Goal: Information Seeking & Learning: Learn about a topic

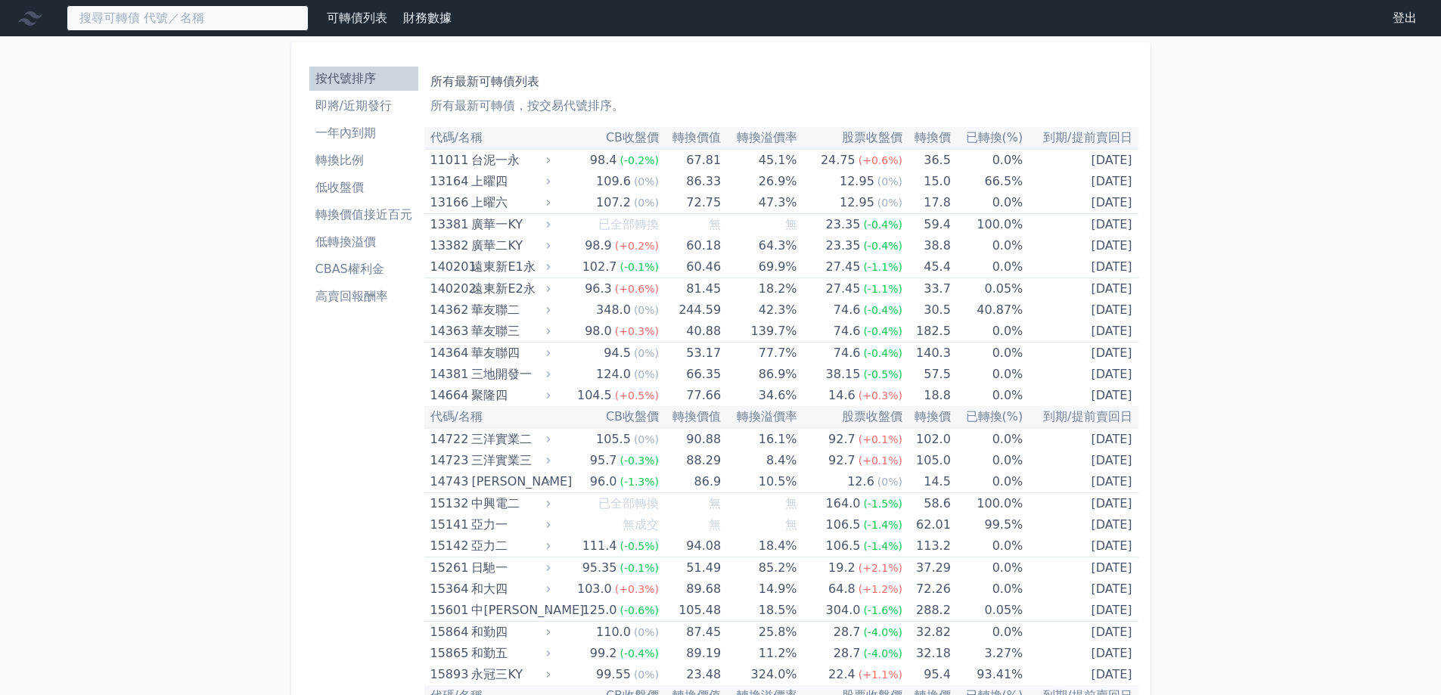
click at [293, 14] on input at bounding box center [188, 18] width 242 height 26
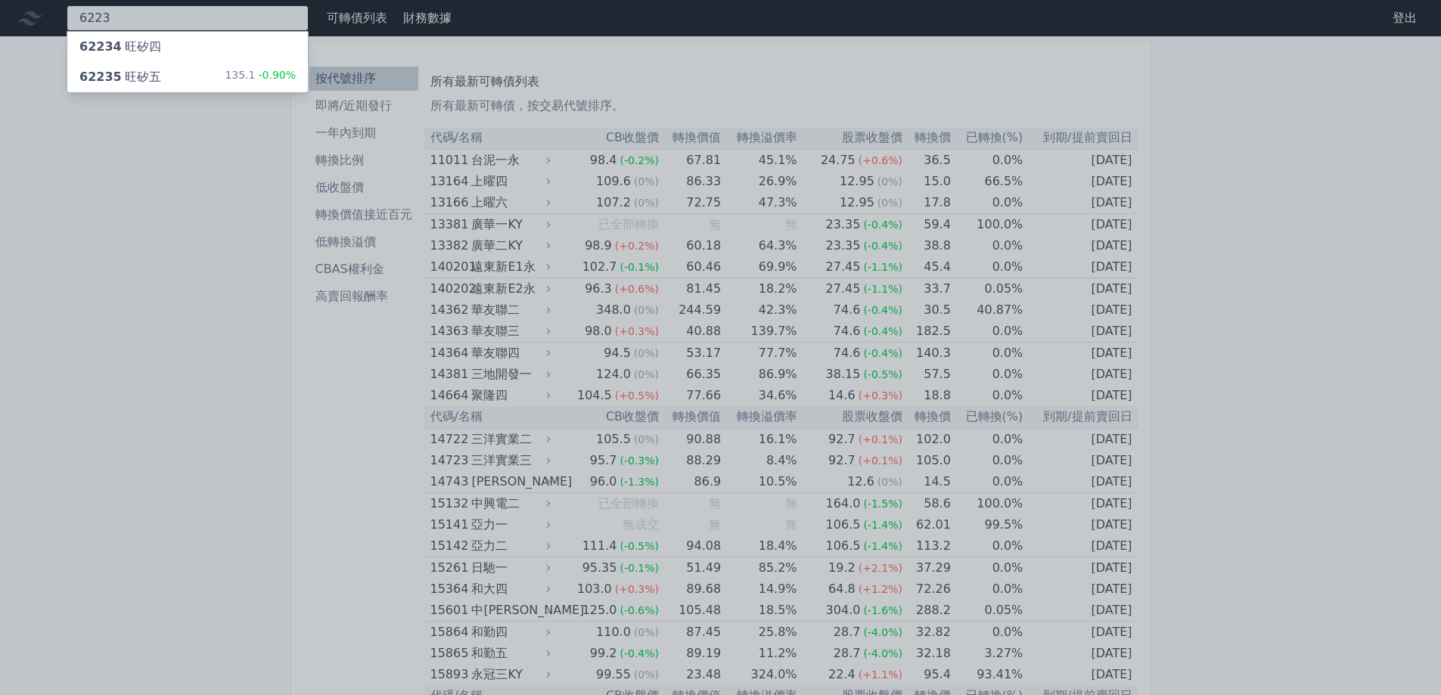
type input "6223"
click at [277, 71] on span "-0.90%" at bounding box center [275, 75] width 41 height 12
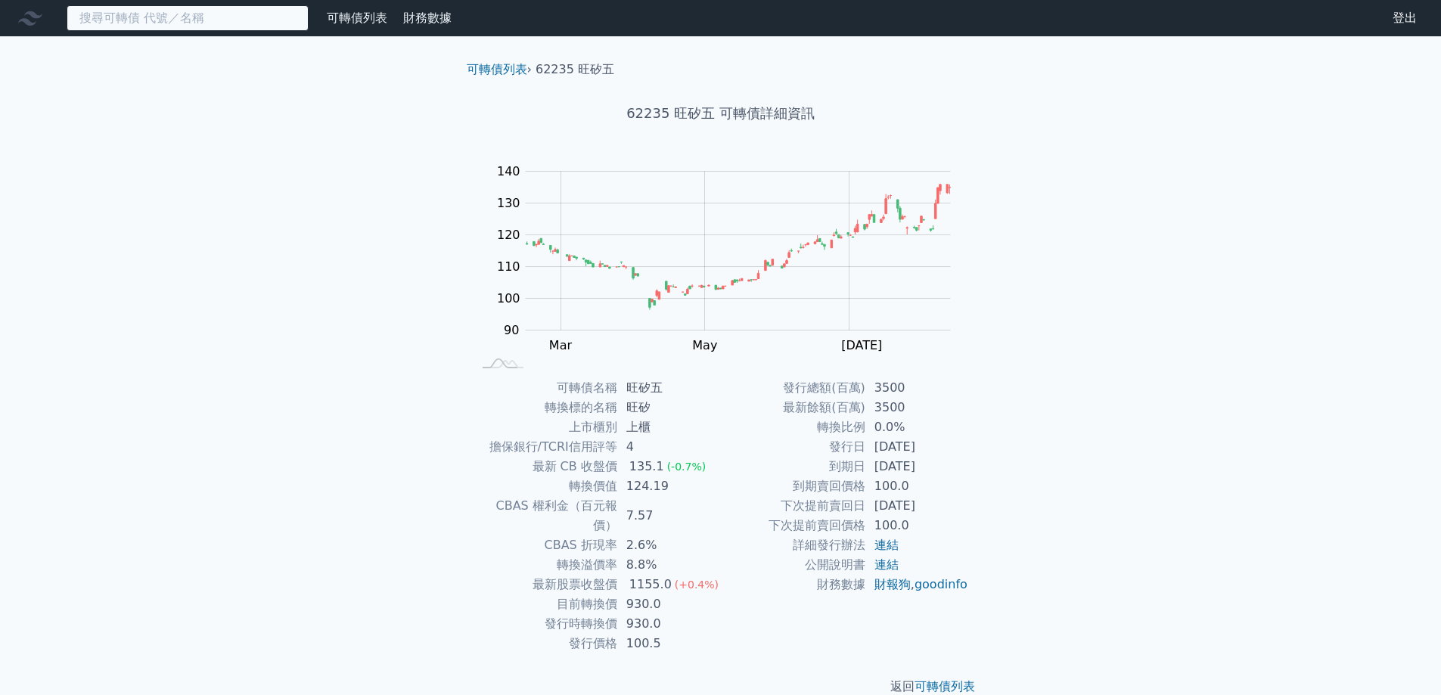
click at [271, 17] on input at bounding box center [188, 18] width 242 height 26
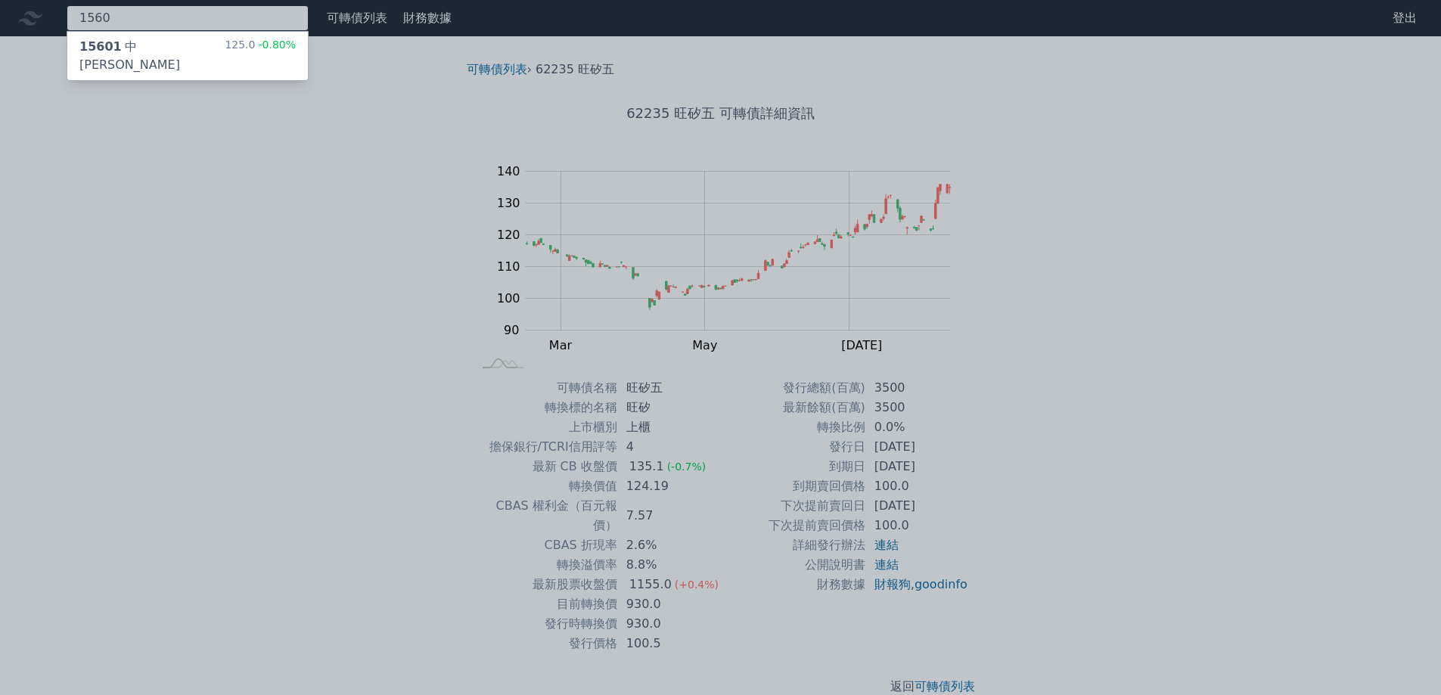
type input "1560"
click at [384, 301] on div at bounding box center [720, 347] width 1441 height 695
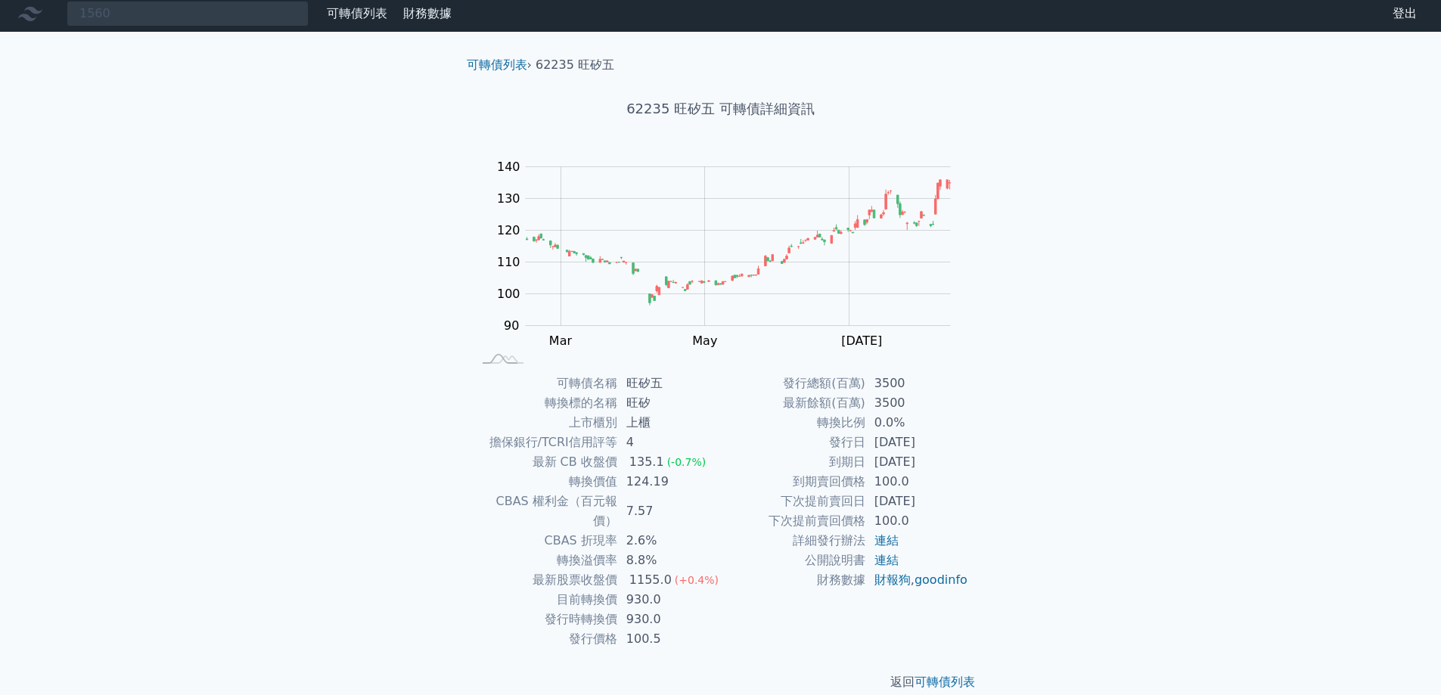
scroll to position [5, 0]
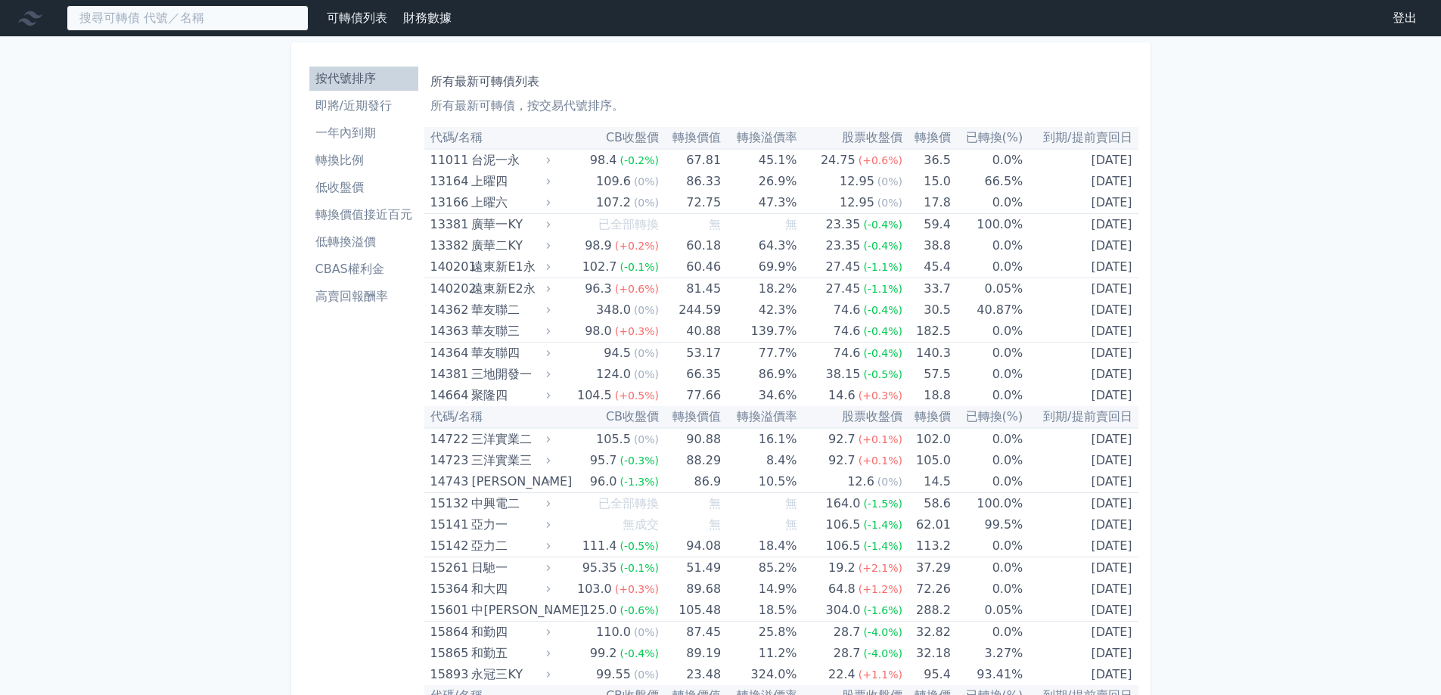
click at [290, 21] on input at bounding box center [188, 18] width 242 height 26
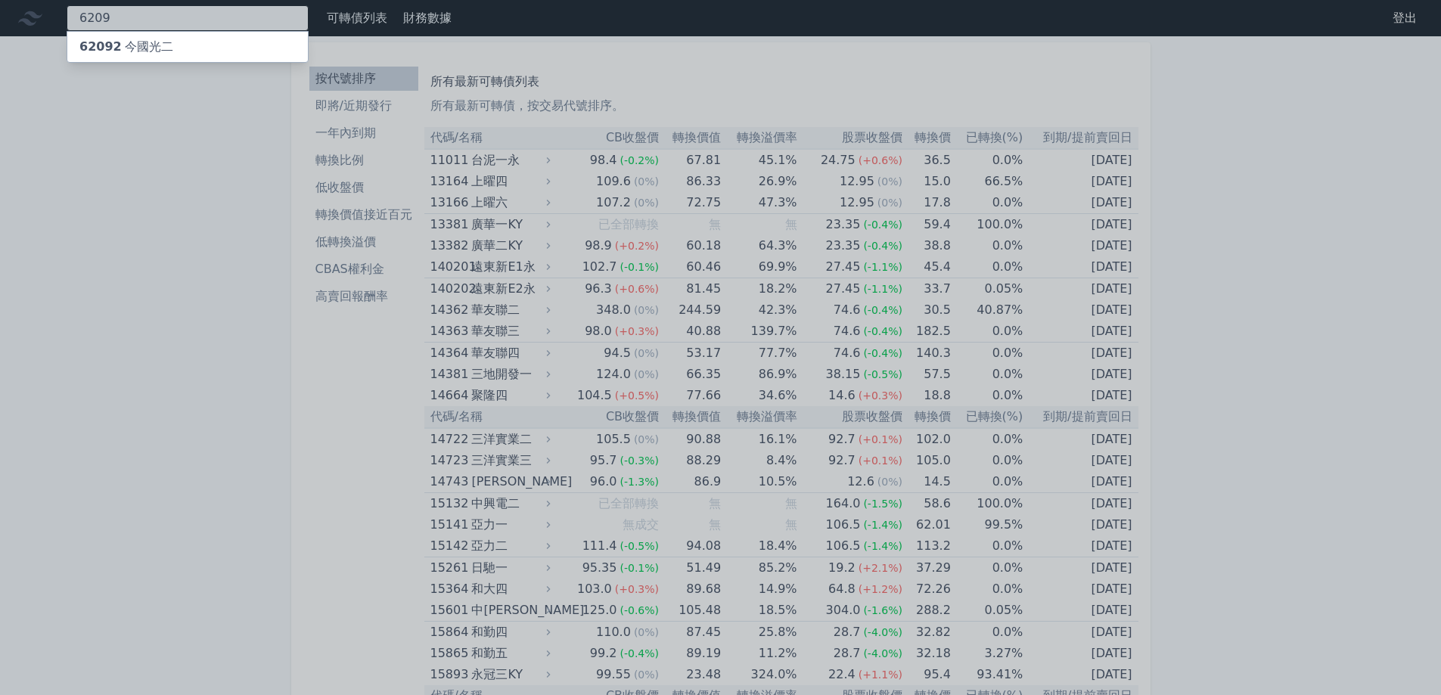
type input "6209"
click at [274, 35] on div "62092 今國光二" at bounding box center [187, 47] width 240 height 30
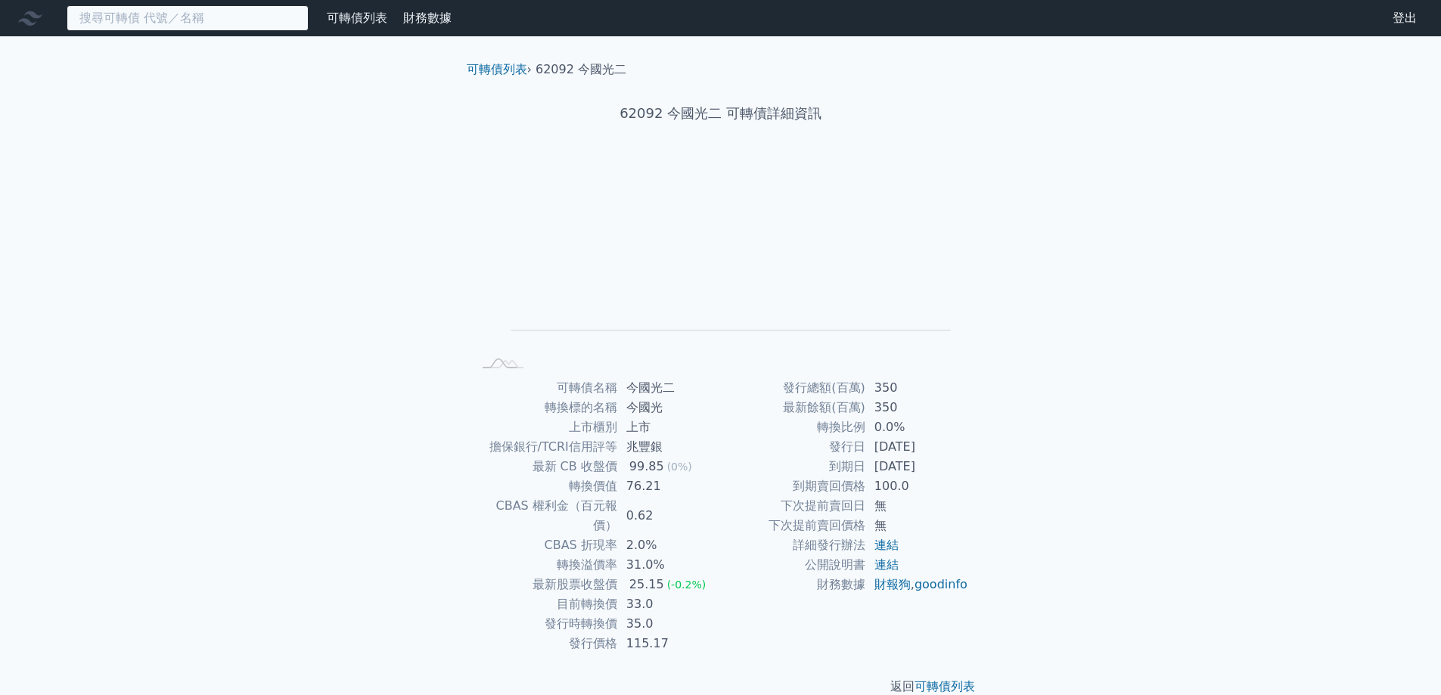
click at [285, 11] on input at bounding box center [188, 18] width 242 height 26
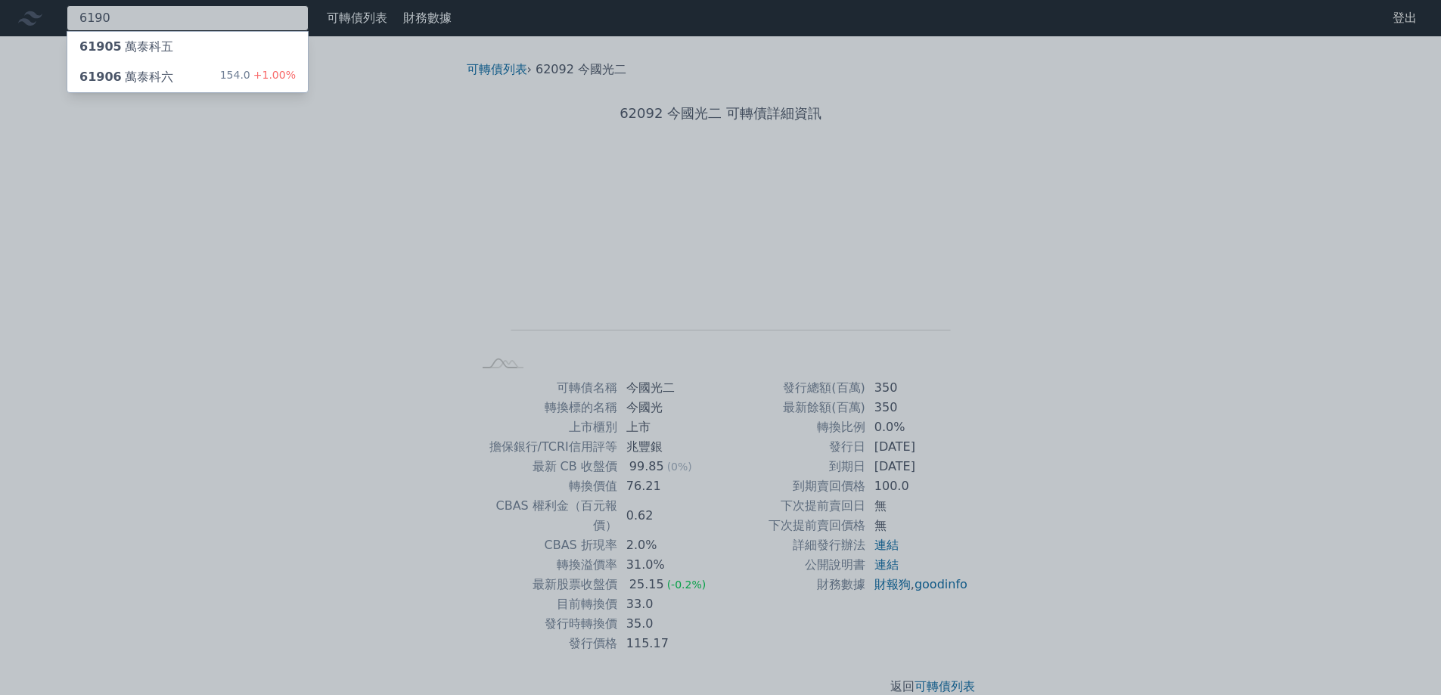
type input "6190"
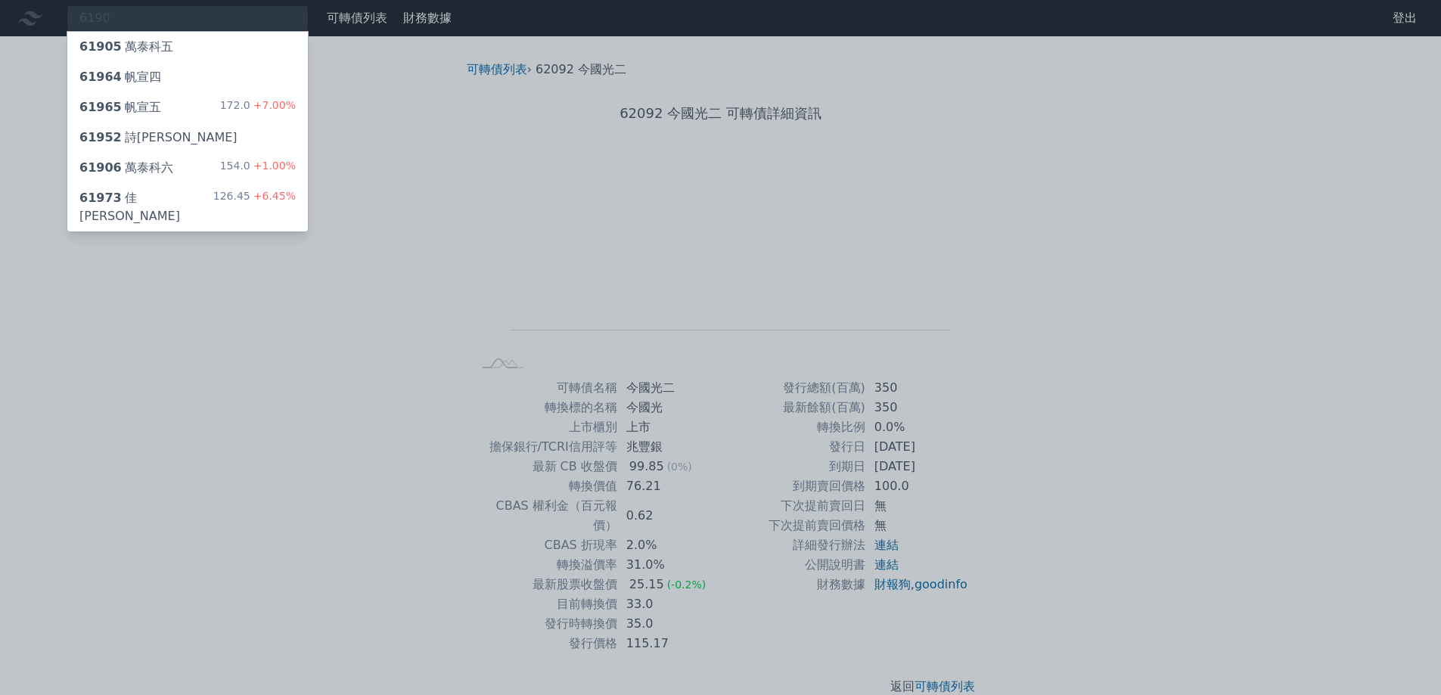
click at [250, 81] on div "61964 帆宣四" at bounding box center [187, 77] width 240 height 30
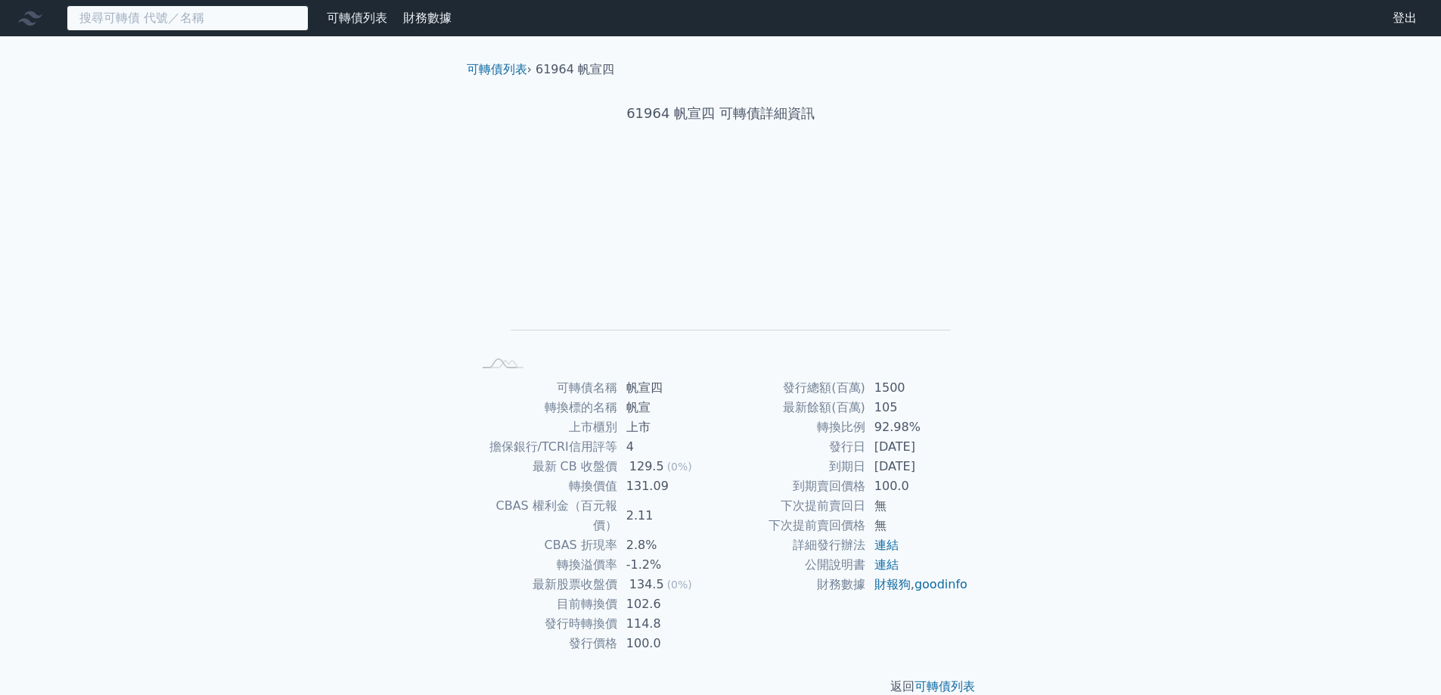
click at [248, 8] on input at bounding box center [188, 18] width 242 height 26
click at [237, 17] on input at bounding box center [188, 18] width 242 height 26
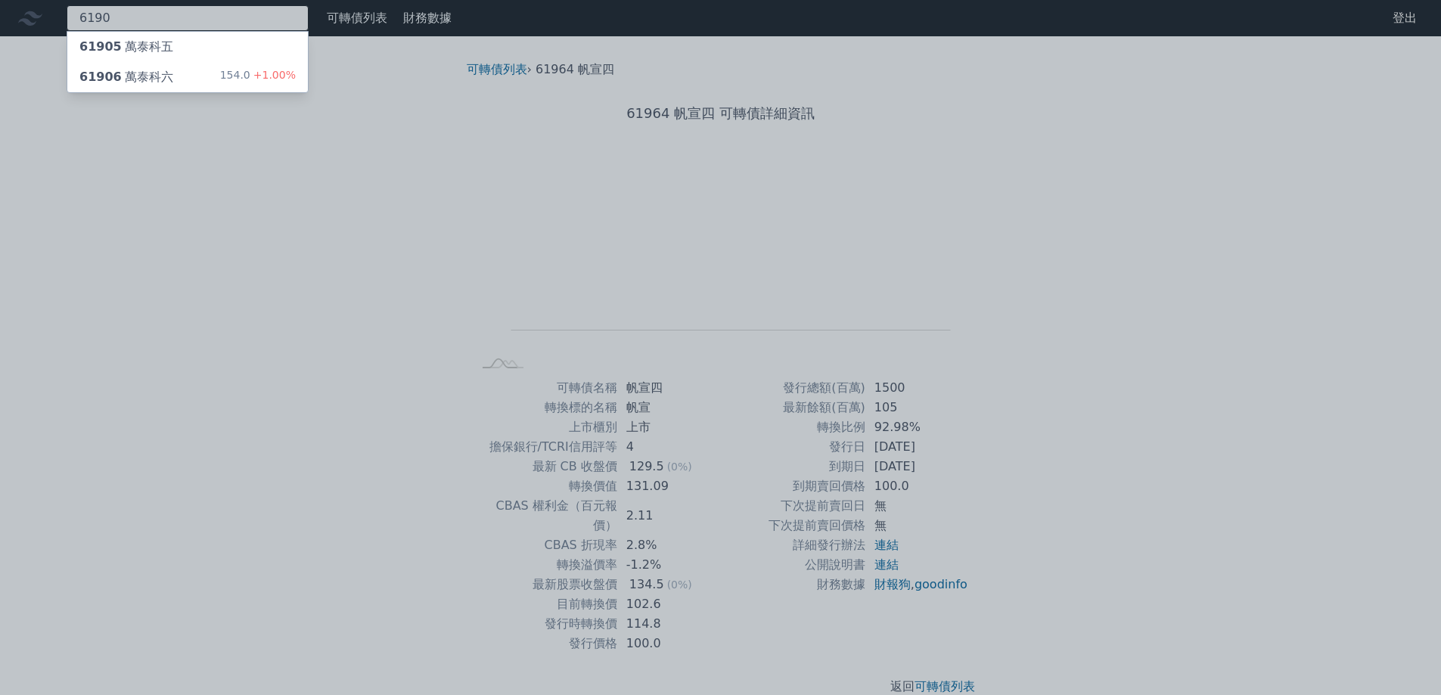
type input "6190"
click at [241, 71] on div "154.0 +1.00%" at bounding box center [258, 77] width 76 height 18
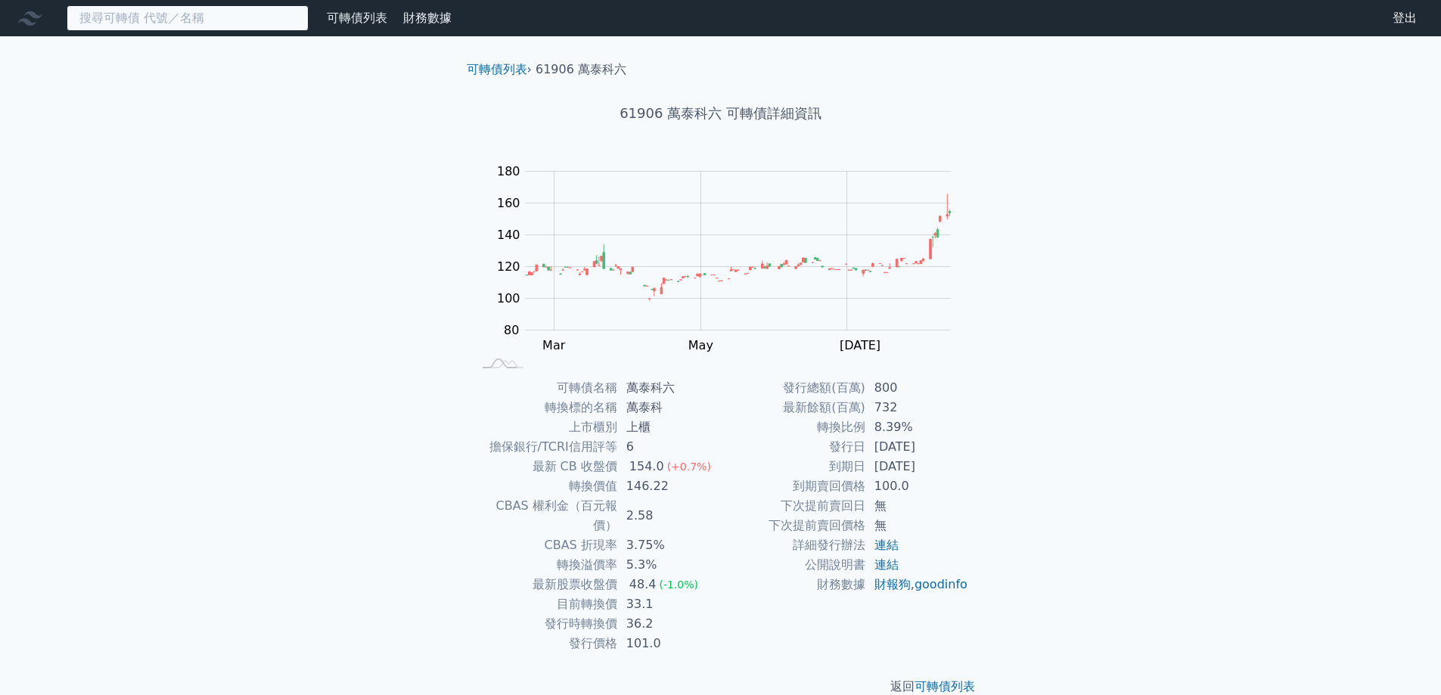
click at [233, 10] on input at bounding box center [188, 18] width 242 height 26
drag, startPoint x: 200, startPoint y: 31, endPoint x: 151, endPoint y: 0, distance: 57.5
click at [185, 23] on nav "可轉債列表 財務數據 可轉債列表 財務數據 登出 登出" at bounding box center [720, 18] width 1441 height 36
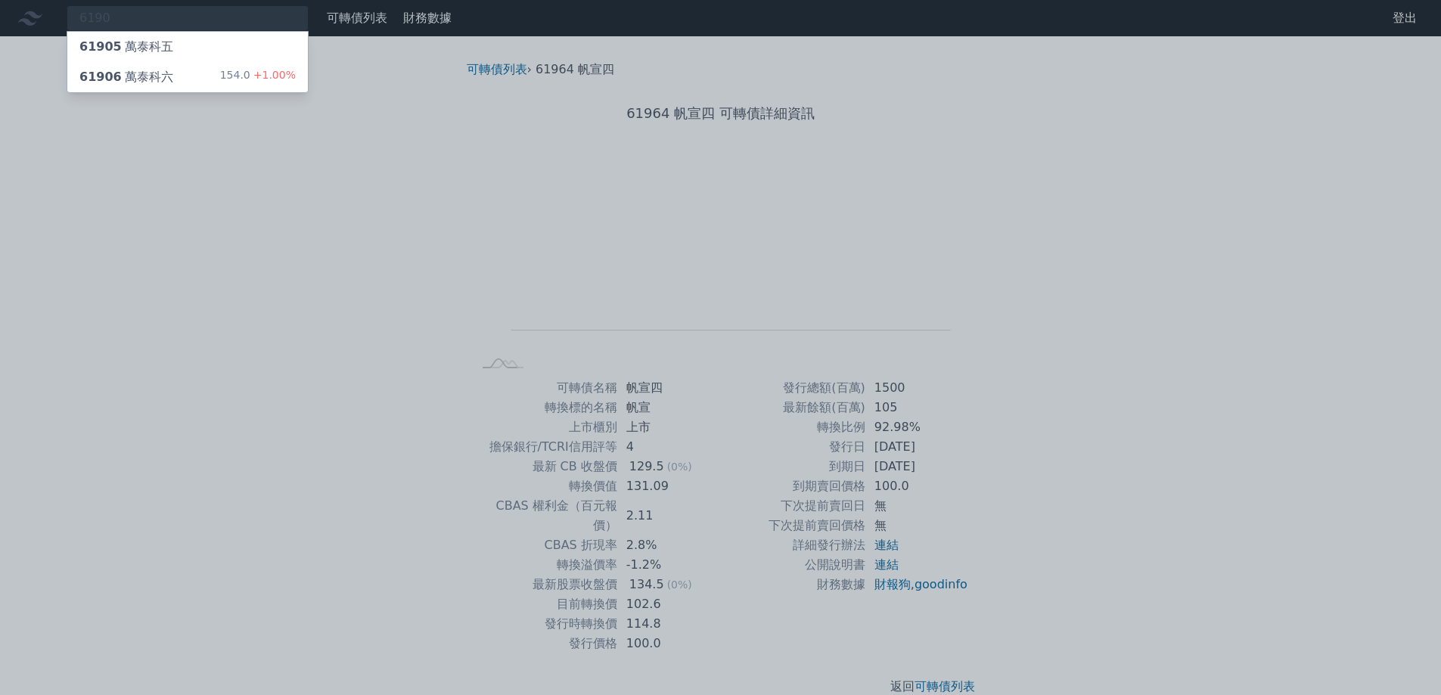
click at [174, 56] on div "61905 萬泰科五" at bounding box center [187, 47] width 240 height 30
click at [172, 68] on div "61906 萬泰科六 154.0 +1.00%" at bounding box center [187, 77] width 240 height 30
